Goal: Navigation & Orientation: Find specific page/section

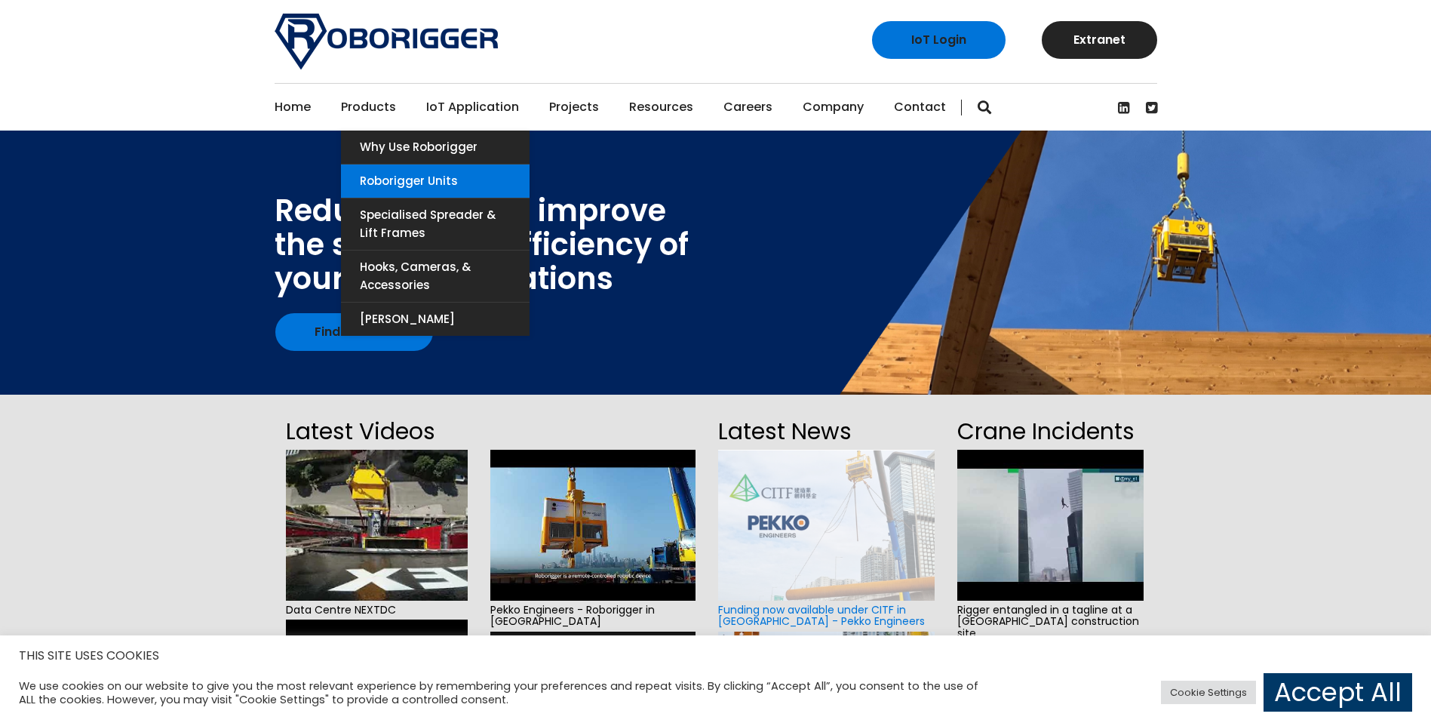
click at [431, 186] on link "Roborigger Units" at bounding box center [435, 180] width 189 height 33
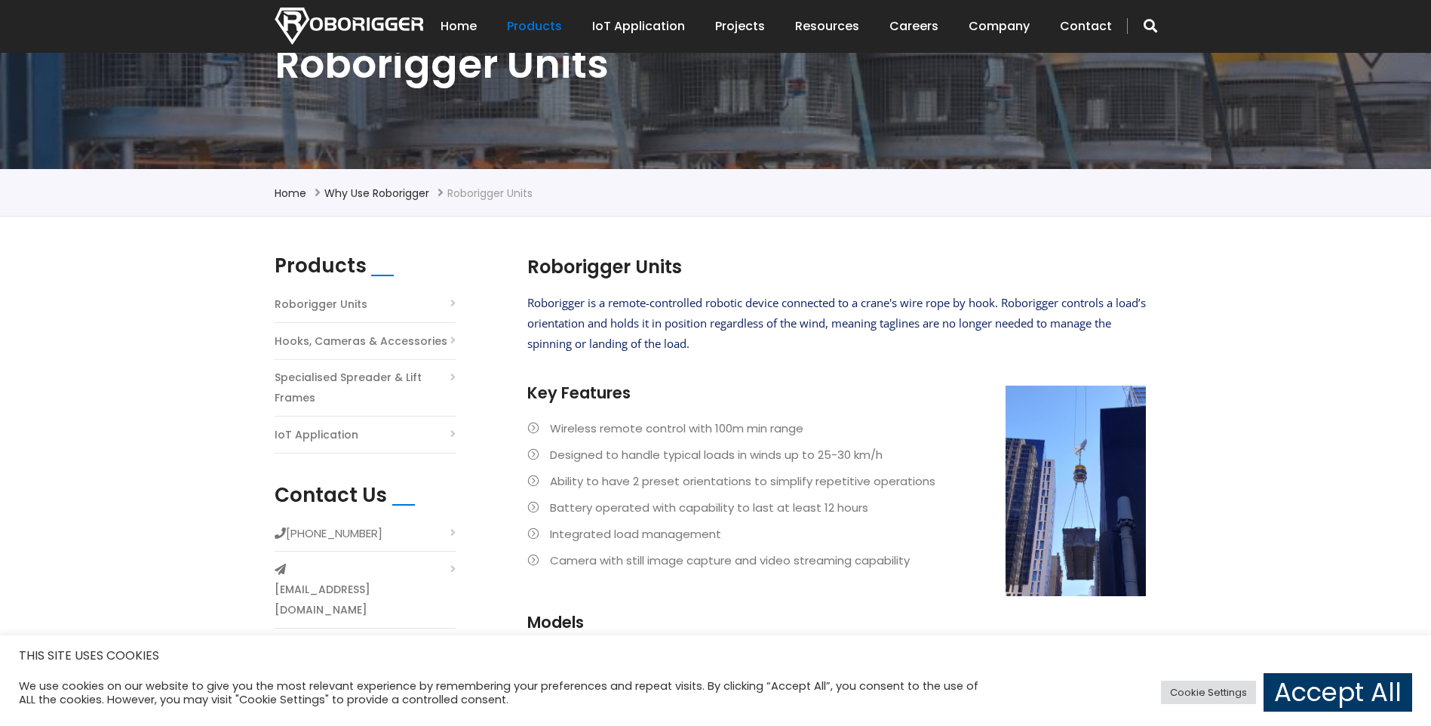
scroll to position [185, 0]
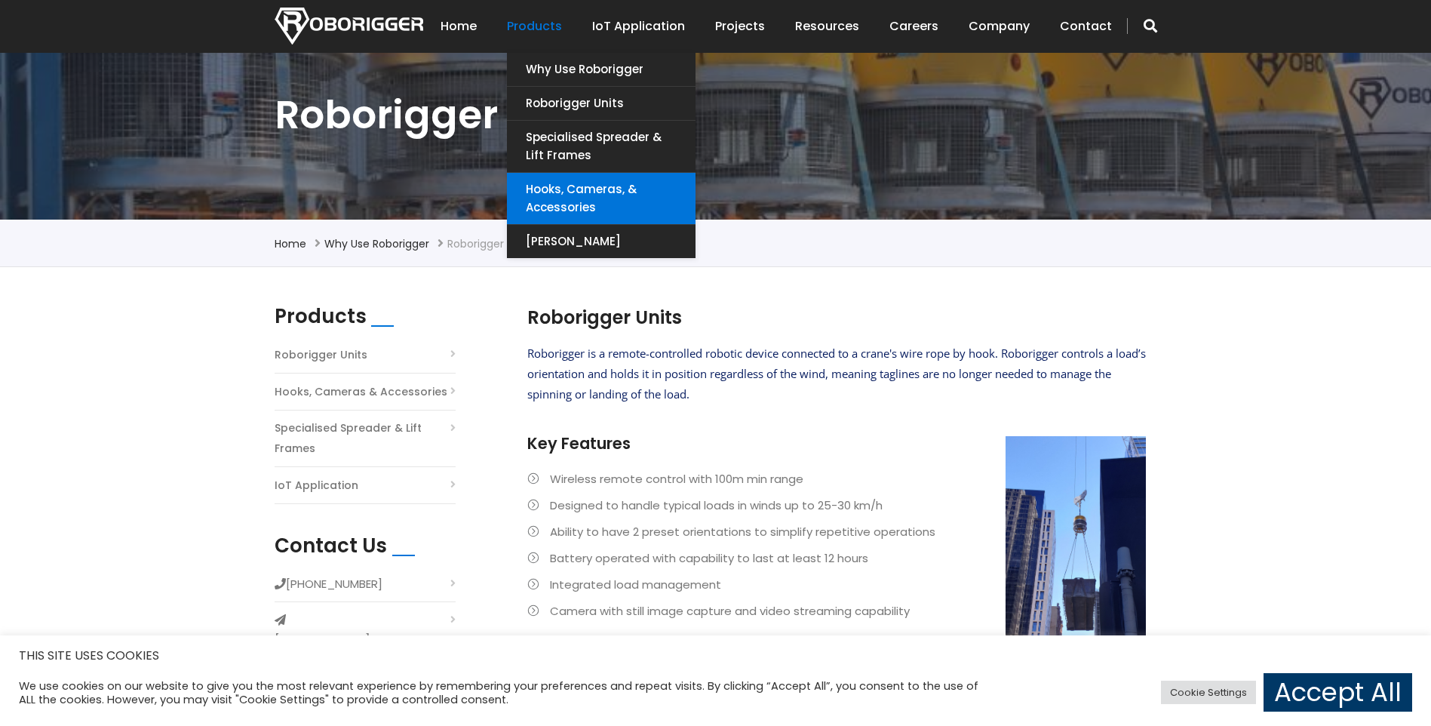
click at [588, 208] on link "Hooks, Cameras, & Accessories" at bounding box center [601, 198] width 189 height 51
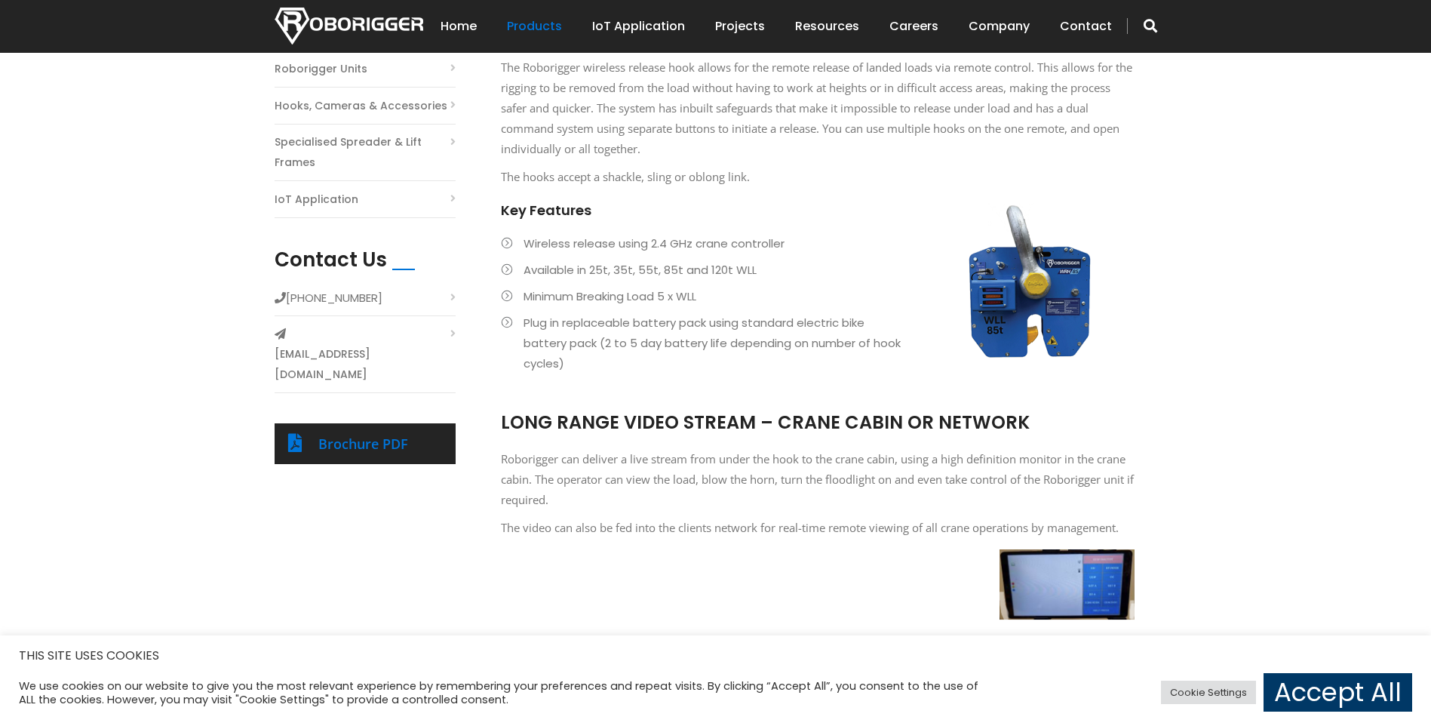
scroll to position [226, 0]
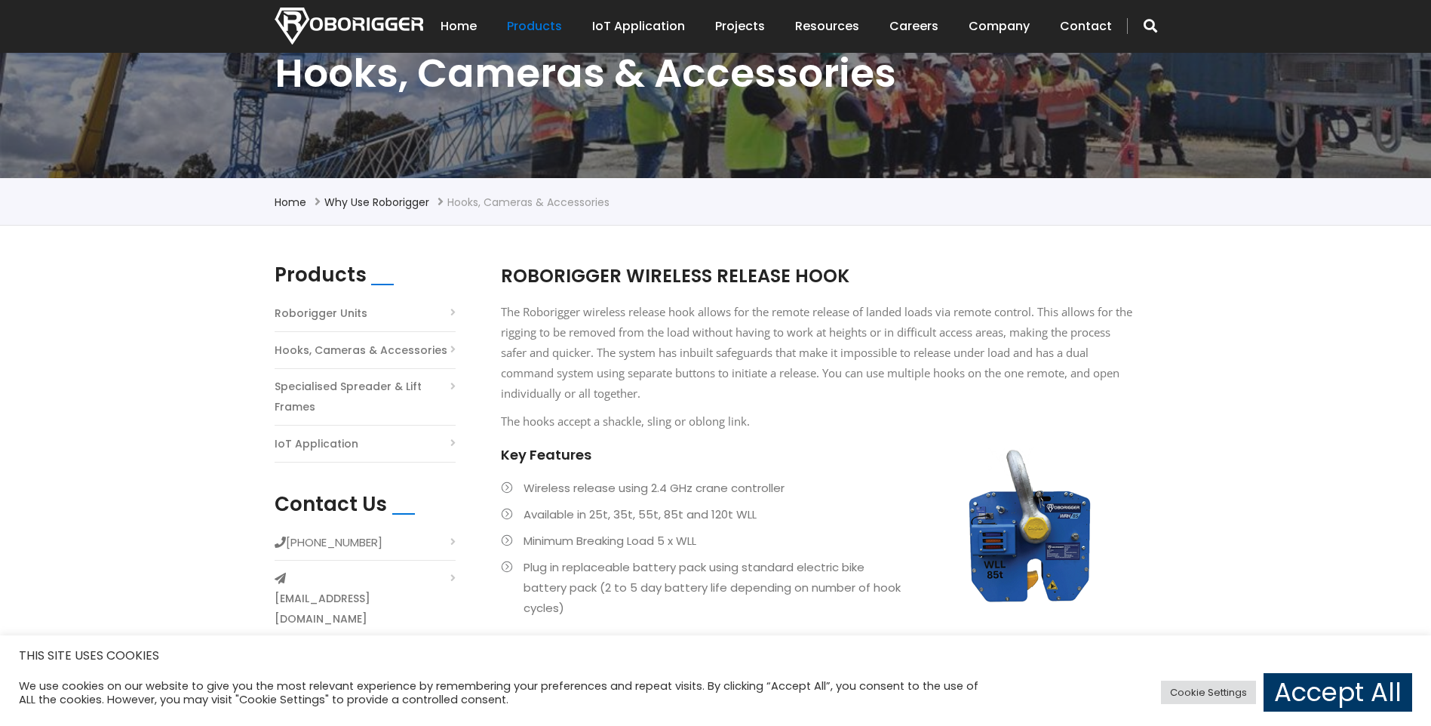
click at [334, 314] on link "Roborigger Units" at bounding box center [321, 313] width 93 height 20
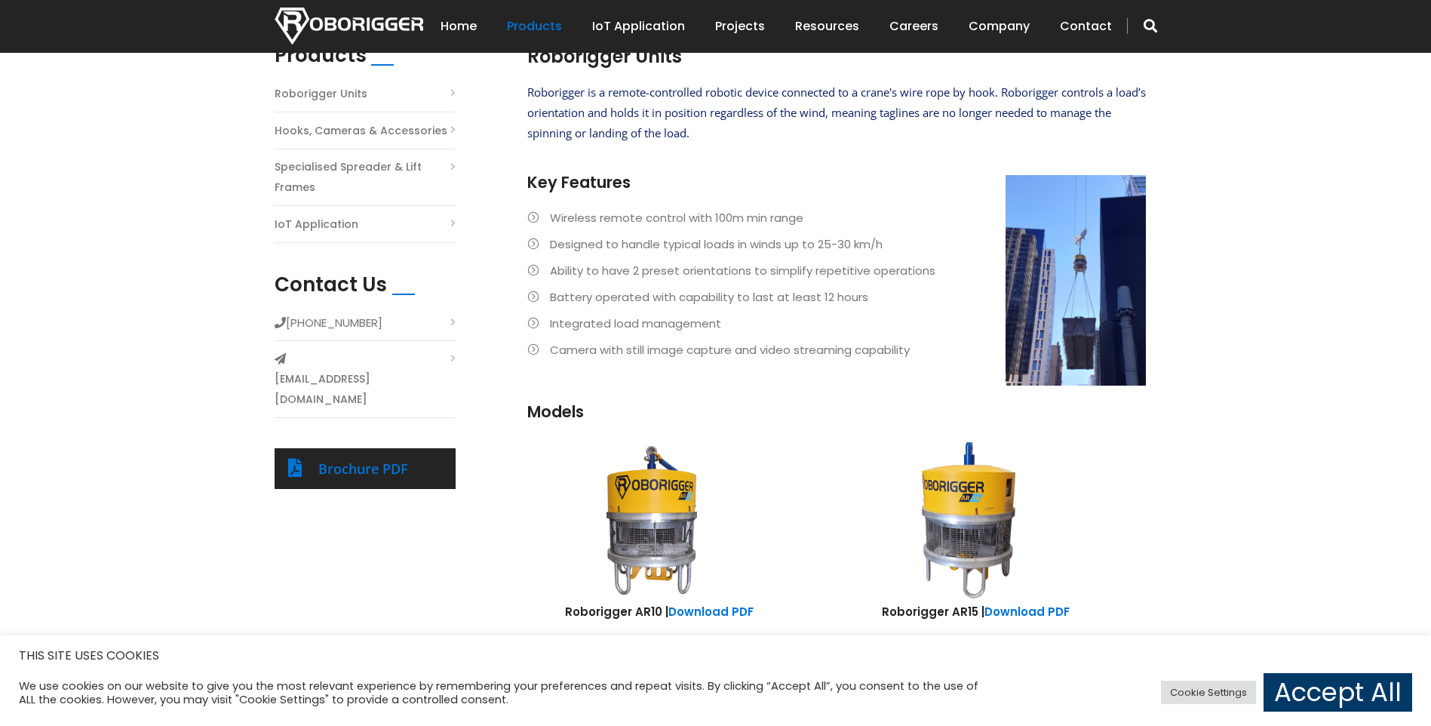
scroll to position [305, 0]
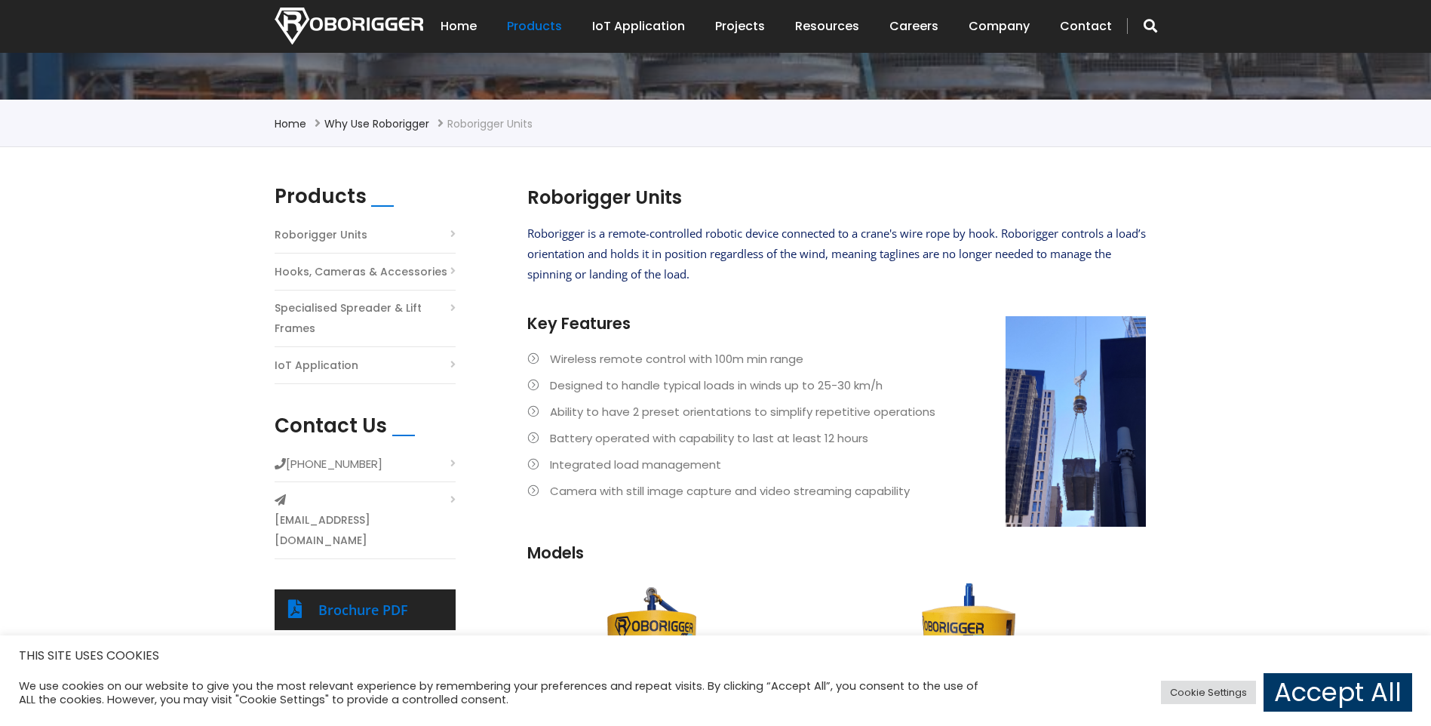
click at [393, 275] on link "Hooks, Cameras & Accessories" at bounding box center [361, 272] width 173 height 20
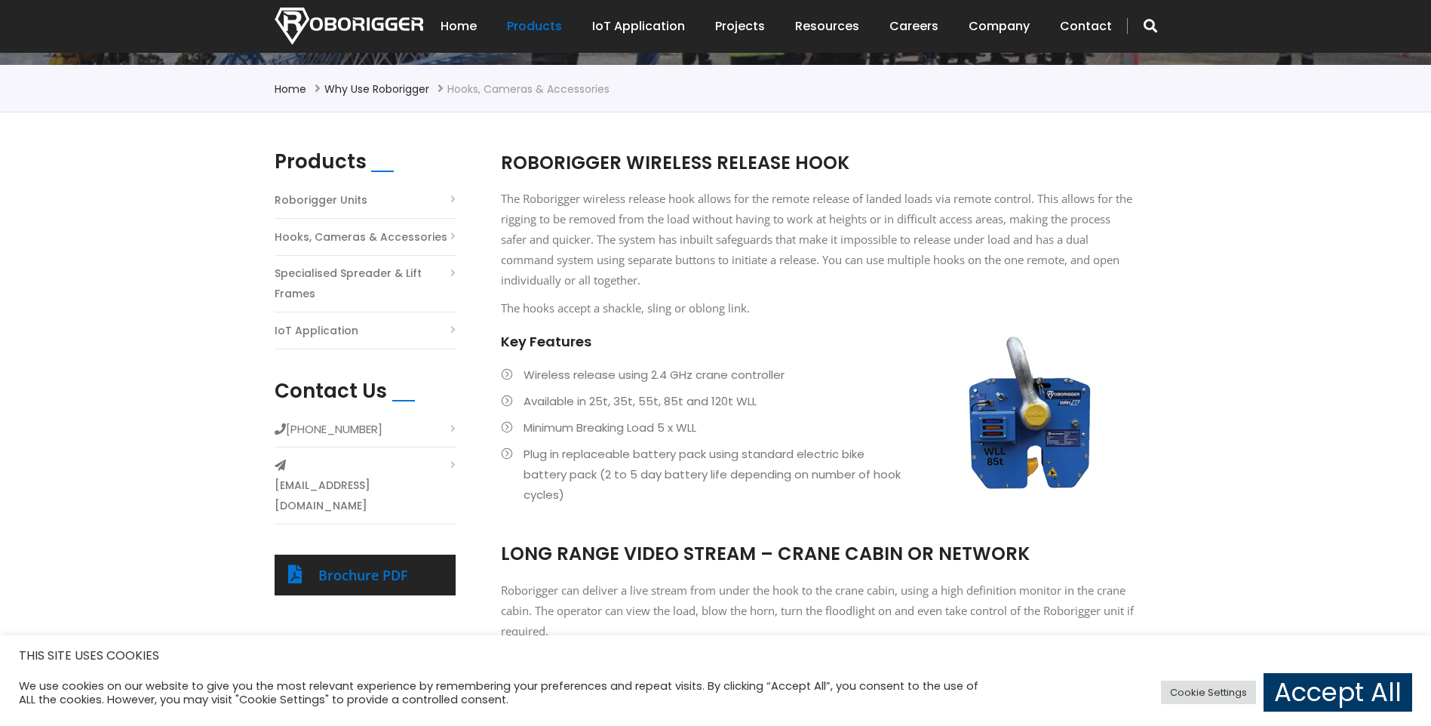
scroll to position [338, 0]
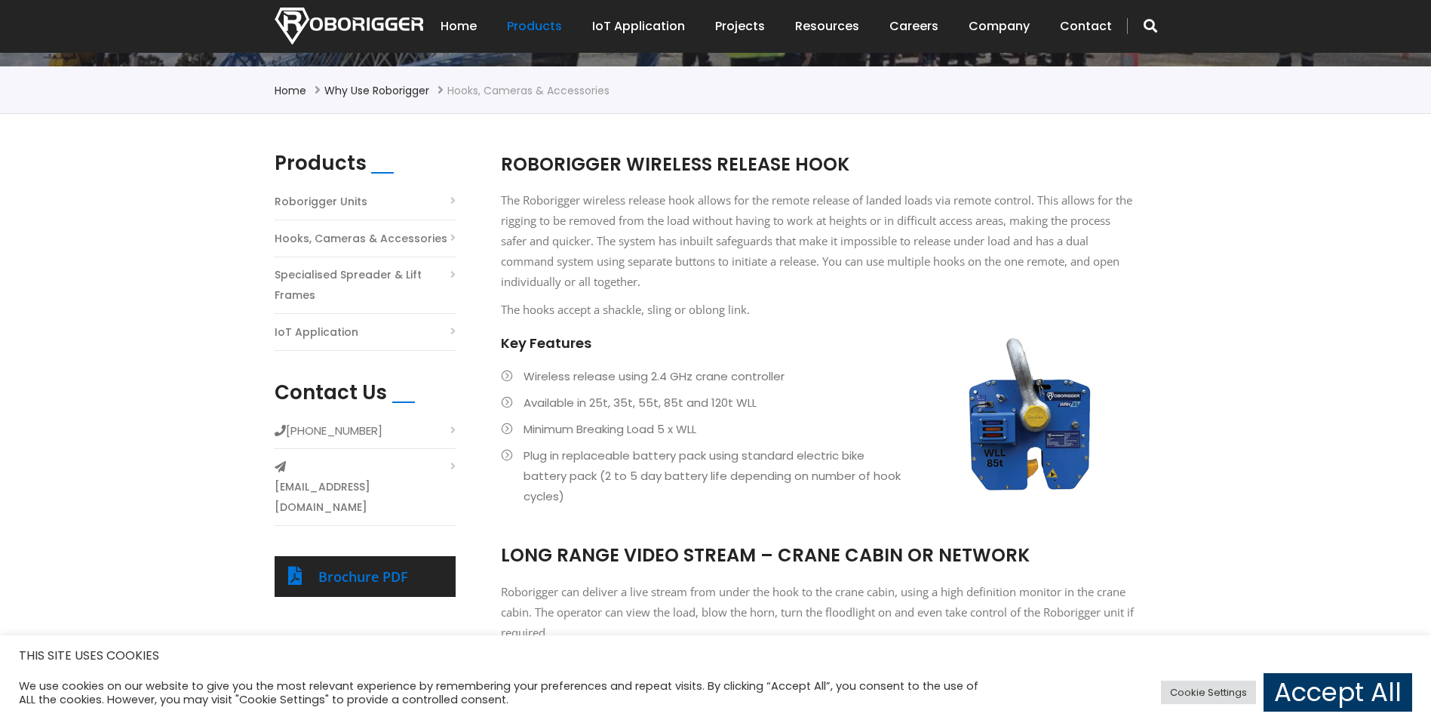
click at [369, 275] on link "Specialised Spreader & Lift Frames" at bounding box center [365, 285] width 181 height 41
